Goal: Find specific page/section: Find specific page/section

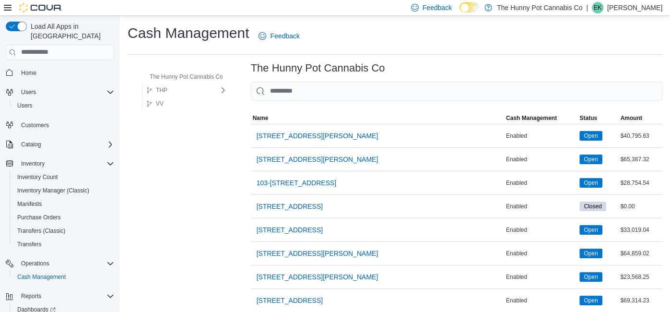
click at [82, 67] on span "Home" at bounding box center [65, 73] width 97 height 12
